Goal: Task Accomplishment & Management: Use online tool/utility

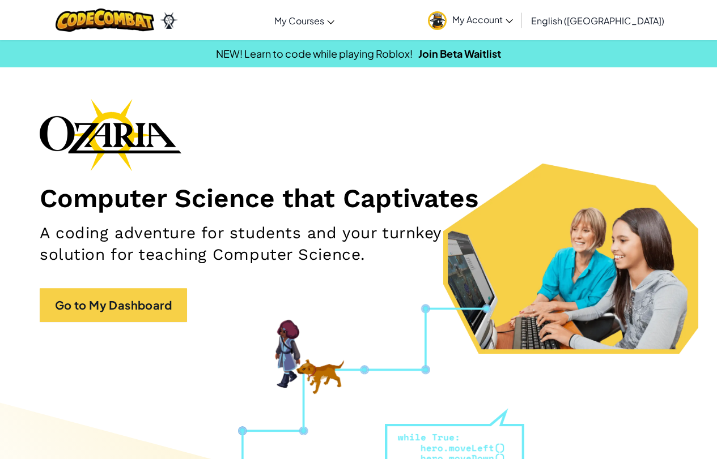
click at [101, 326] on div "Computer Science that Captivates A coding adventure for students and your turnk…" at bounding box center [358, 216] width 637 height 235
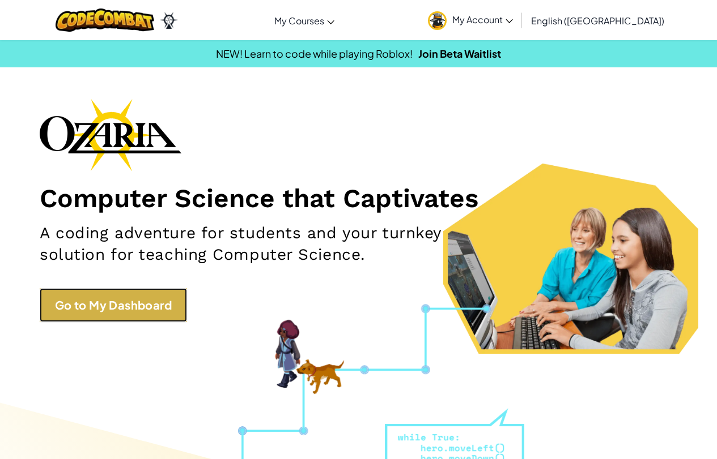
drag, startPoint x: 101, startPoint y: 326, endPoint x: 87, endPoint y: 305, distance: 25.5
click at [89, 305] on link "Go to My Dashboard" at bounding box center [113, 305] width 147 height 34
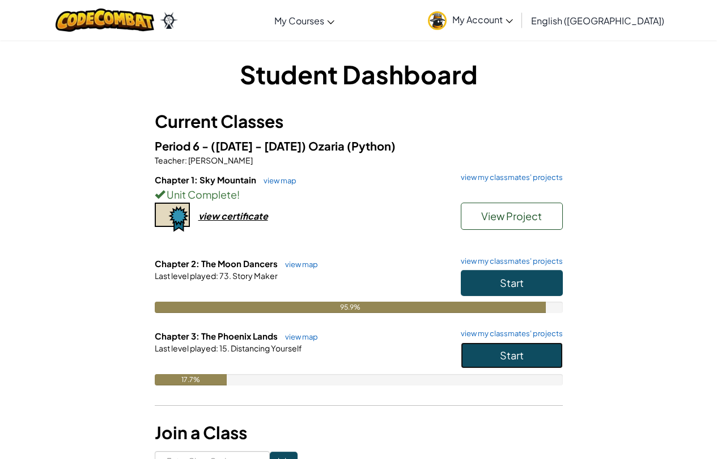
click at [502, 354] on span "Start" at bounding box center [512, 355] width 24 height 13
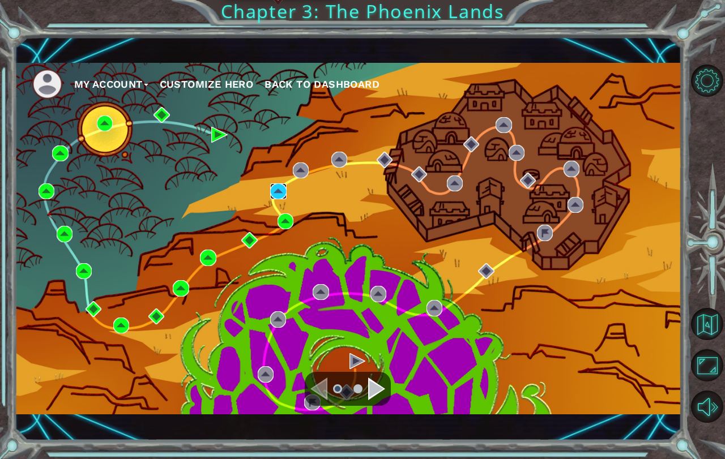
click at [278, 192] on img at bounding box center [278, 192] width 16 height 16
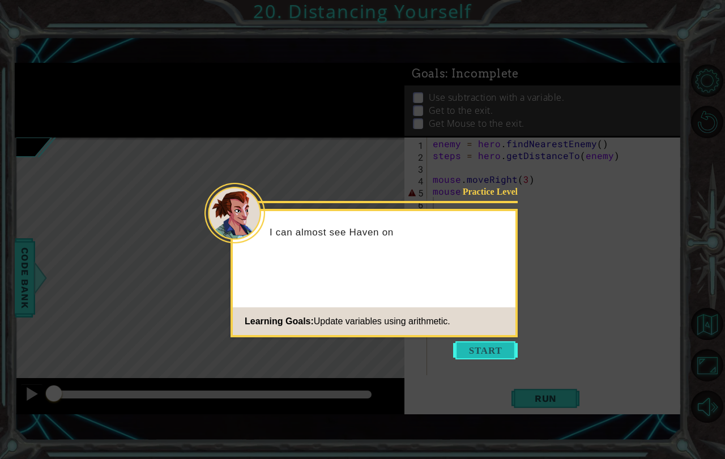
click at [480, 346] on button "Start" at bounding box center [485, 351] width 65 height 18
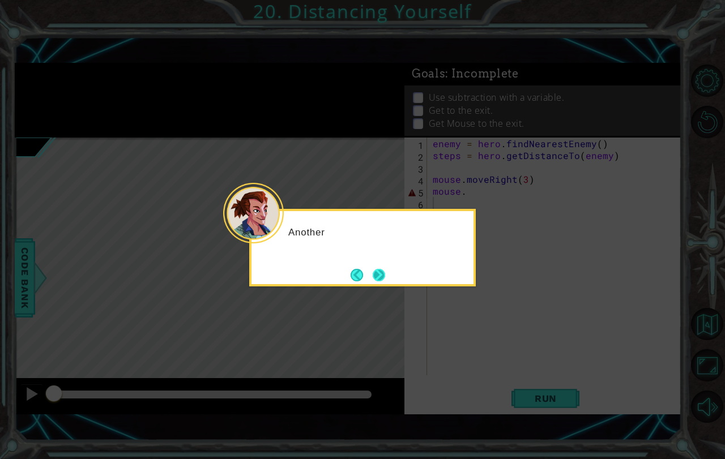
drag, startPoint x: 392, startPoint y: 263, endPoint x: 380, endPoint y: 270, distance: 14.0
click at [390, 263] on div "Another" at bounding box center [362, 248] width 227 height 78
click at [380, 271] on button "Next" at bounding box center [379, 275] width 12 height 12
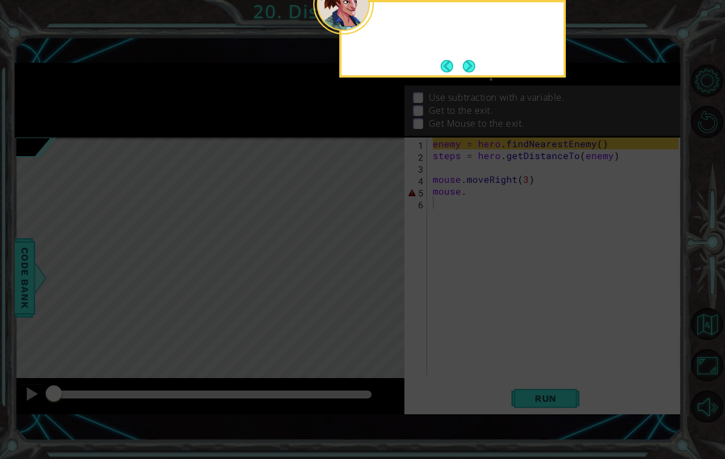
click at [380, 271] on icon at bounding box center [362, 229] width 725 height 459
click at [704, 320] on icon at bounding box center [362, 229] width 725 height 459
click at [463, 68] on button "Next" at bounding box center [469, 66] width 12 height 12
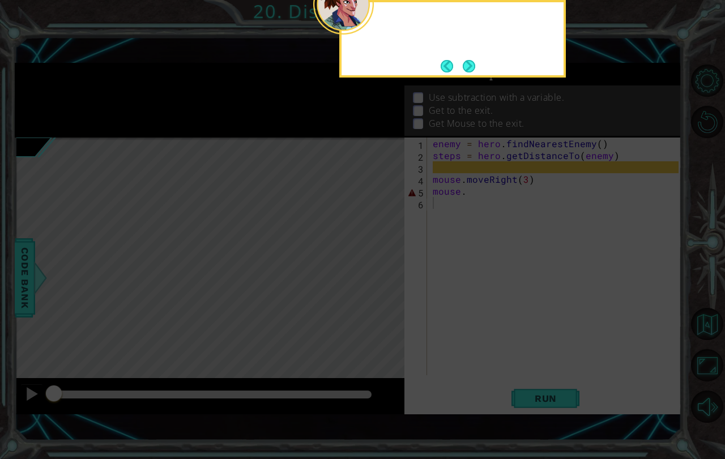
click at [461, 68] on button "Back" at bounding box center [452, 66] width 22 height 12
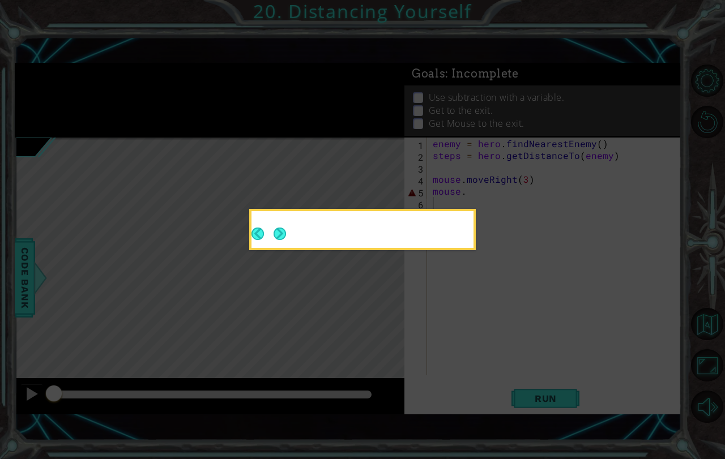
click at [461, 68] on icon at bounding box center [362, 229] width 725 height 459
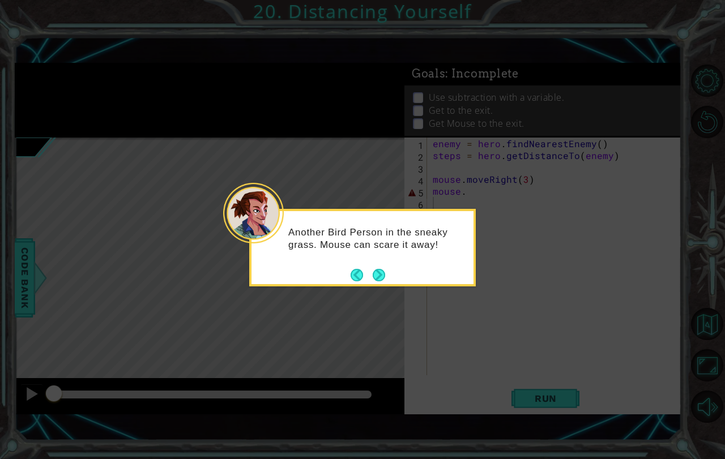
click at [461, 68] on icon at bounding box center [362, 229] width 725 height 459
click at [386, 276] on button "Next" at bounding box center [379, 276] width 14 height 14
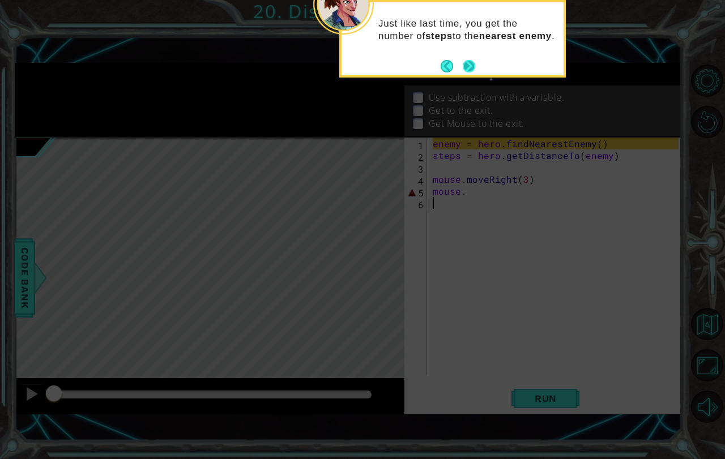
click at [462, 61] on button "Next" at bounding box center [469, 66] width 14 height 14
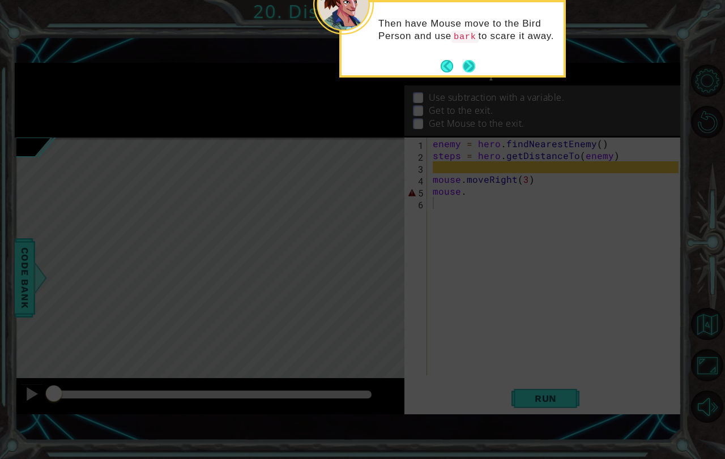
click at [467, 63] on button "Next" at bounding box center [468, 65] width 13 height 13
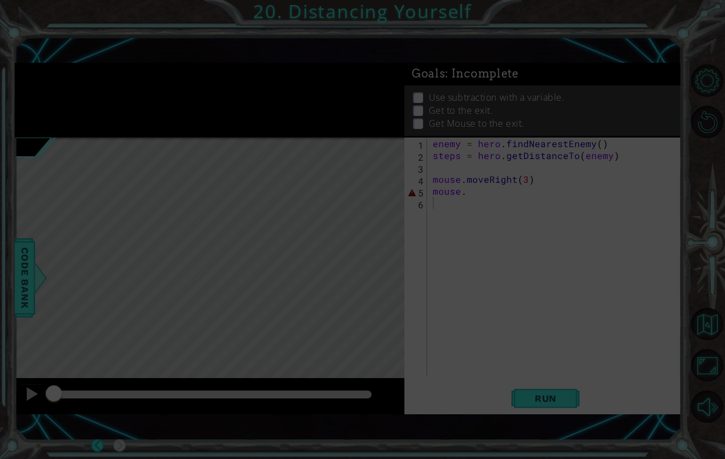
click at [467, 63] on div "Goals : Incomplete" at bounding box center [542, 74] width 277 height 23
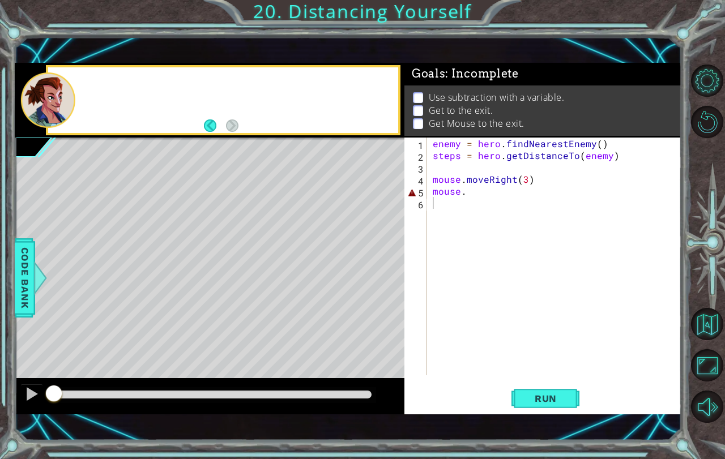
click at [467, 63] on div "Goals : Incomplete" at bounding box center [542, 74] width 277 height 23
click at [715, 316] on button "Back to Map" at bounding box center [707, 324] width 32 height 32
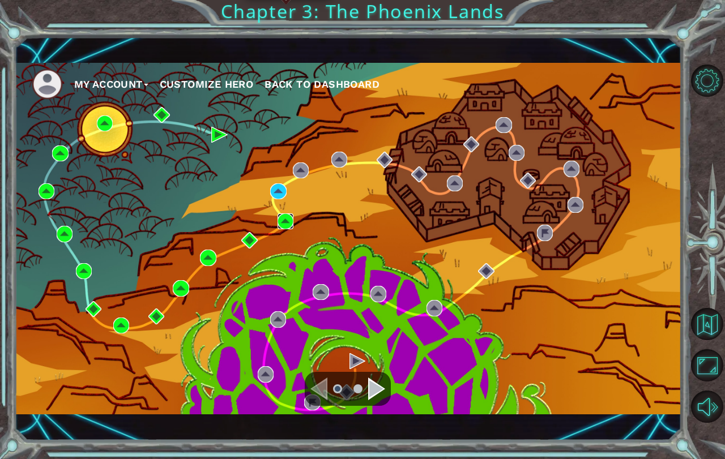
click at [287, 219] on img at bounding box center [286, 222] width 16 height 16
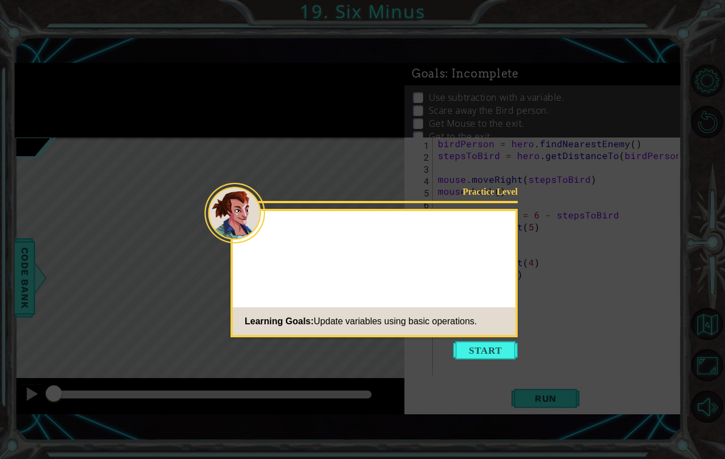
click at [506, 346] on button "Start" at bounding box center [485, 351] width 65 height 18
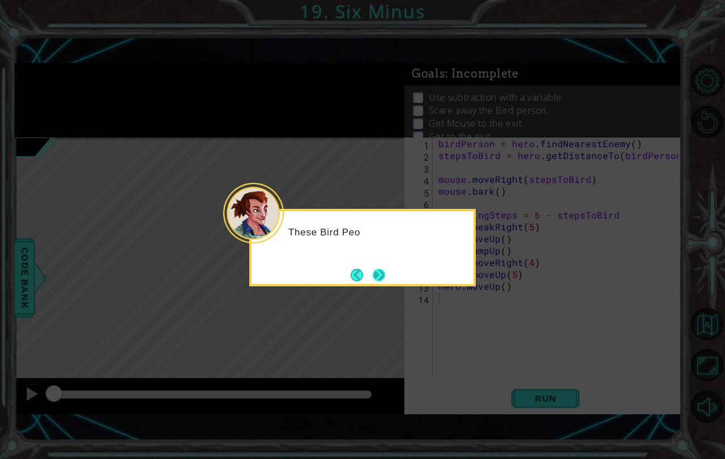
click at [382, 277] on button "Next" at bounding box center [379, 275] width 13 height 13
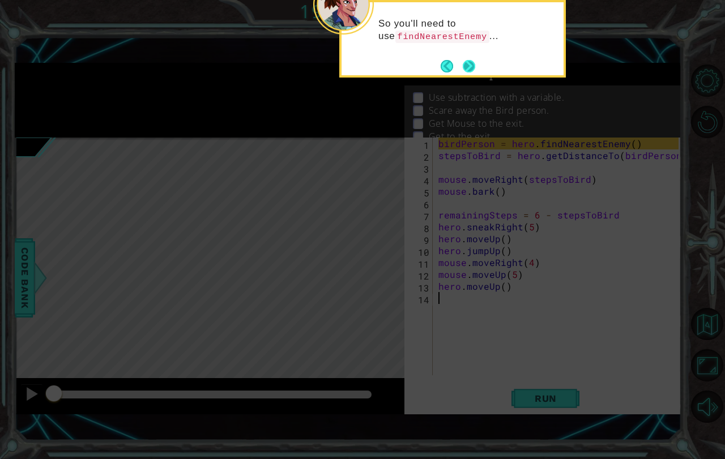
click at [463, 67] on button "Next" at bounding box center [469, 66] width 12 height 12
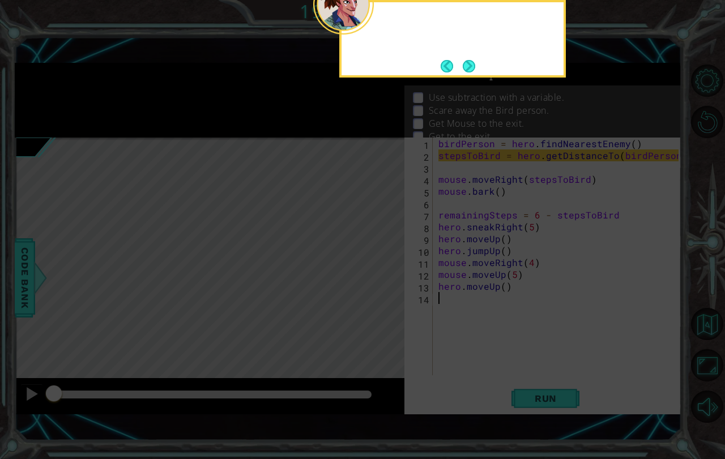
click at [463, 67] on button "Next" at bounding box center [469, 66] width 12 height 12
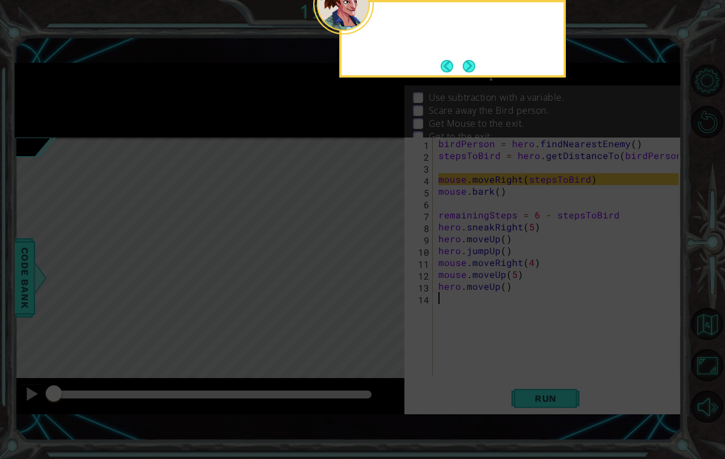
click at [463, 67] on button "Next" at bounding box center [469, 66] width 12 height 12
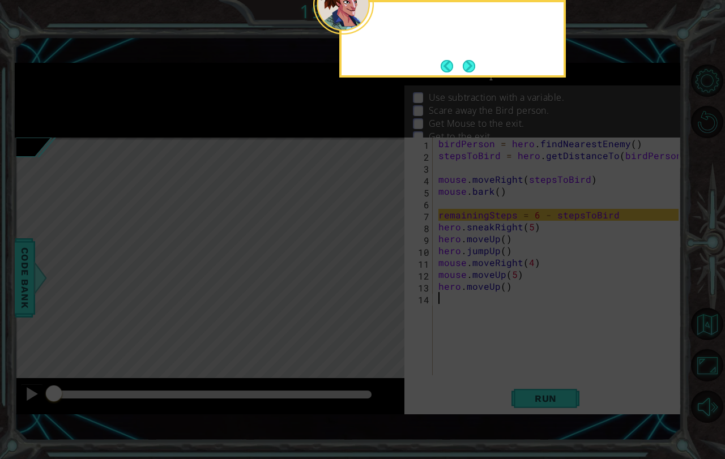
click at [463, 67] on button "Next" at bounding box center [469, 66] width 12 height 12
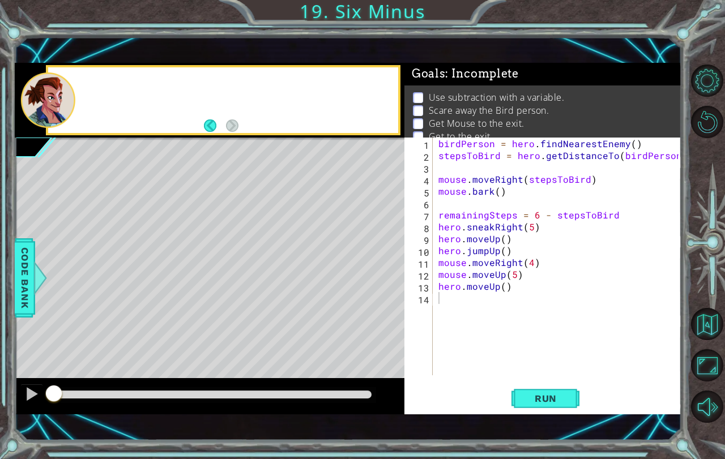
click at [463, 67] on span ": Incomplete" at bounding box center [481, 74] width 73 height 14
